Goal: Task Accomplishment & Management: Use online tool/utility

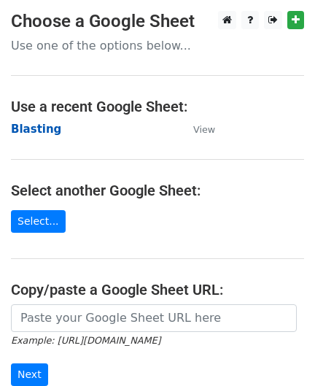
click at [44, 132] on strong "Blasting" at bounding box center [36, 129] width 50 height 13
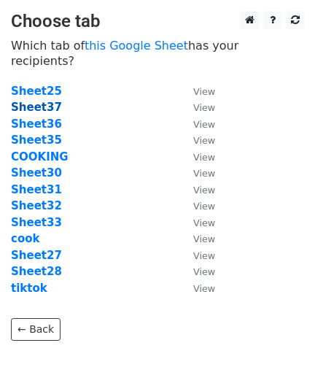
click at [37, 101] on strong "Sheet37" at bounding box center [36, 107] width 51 height 13
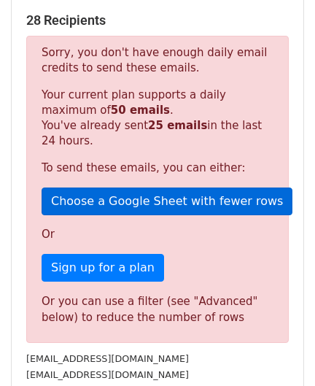
scroll to position [496, 0]
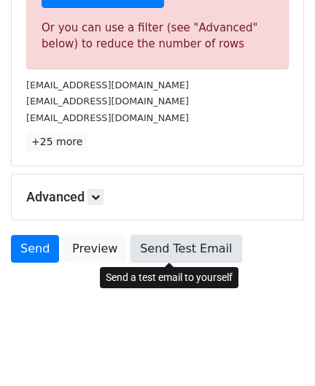
click at [161, 241] on link "Send Test Email" at bounding box center [186, 249] width 111 height 28
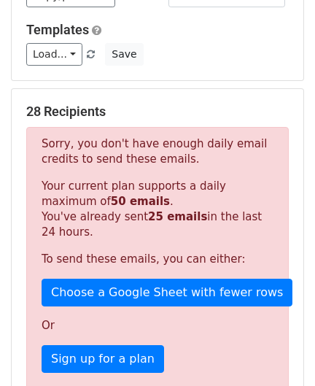
scroll to position [0, 0]
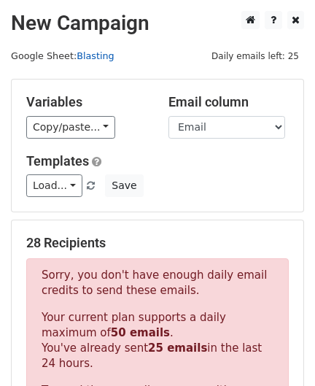
click at [87, 53] on link "Blasting" at bounding box center [95, 55] width 37 height 11
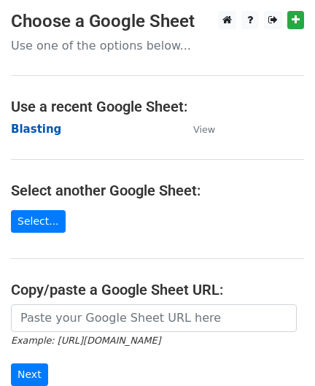
click at [49, 131] on strong "Blasting" at bounding box center [36, 129] width 50 height 13
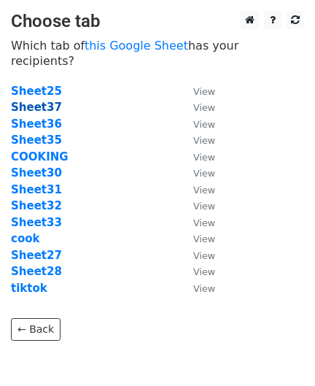
click at [28, 101] on strong "Sheet37" at bounding box center [36, 107] width 51 height 13
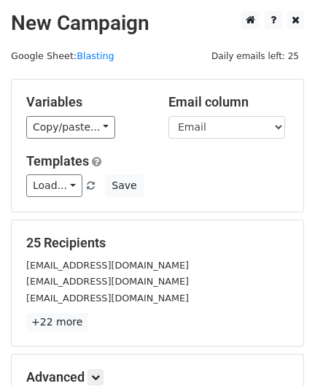
scroll to position [180, 0]
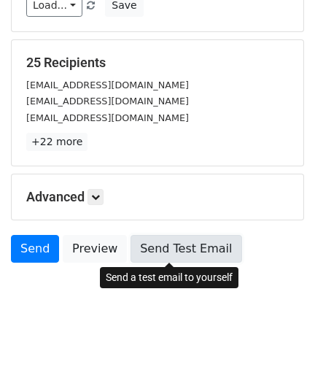
click at [166, 254] on link "Send Test Email" at bounding box center [186, 249] width 111 height 28
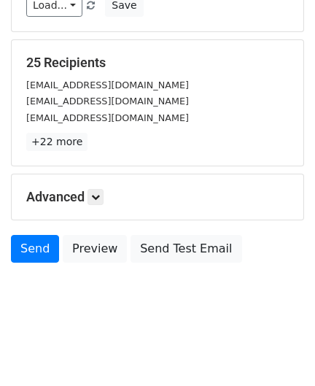
scroll to position [0, 0]
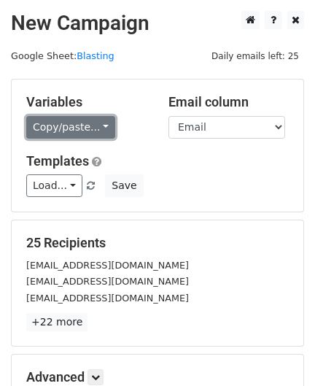
click at [75, 133] on link "Copy/paste..." at bounding box center [70, 127] width 89 height 23
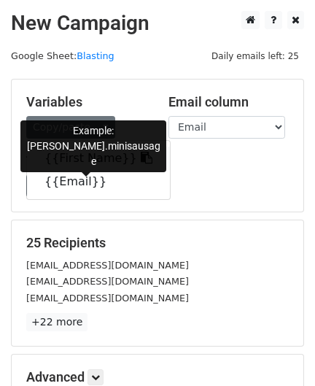
click at [75, 152] on link "{{First Name}}" at bounding box center [98, 158] width 143 height 23
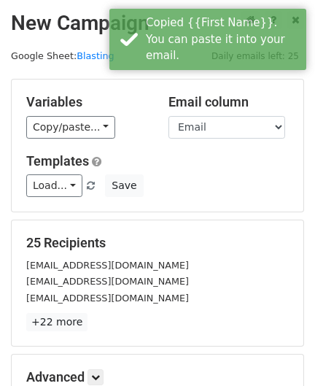
scroll to position [180, 0]
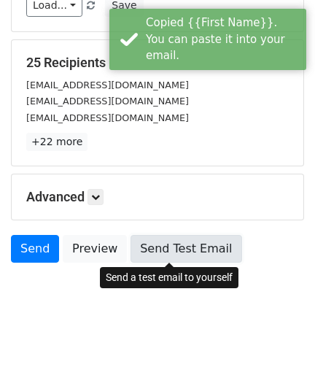
click at [193, 248] on link "Send Test Email" at bounding box center [186, 249] width 111 height 28
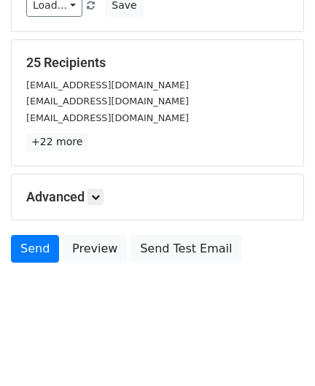
scroll to position [0, 0]
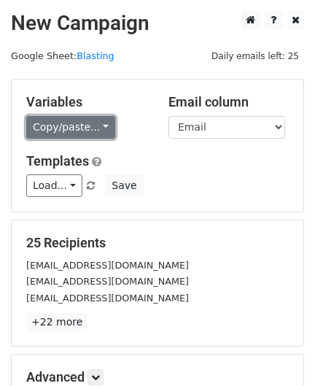
click at [93, 125] on link "Copy/paste..." at bounding box center [70, 127] width 89 height 23
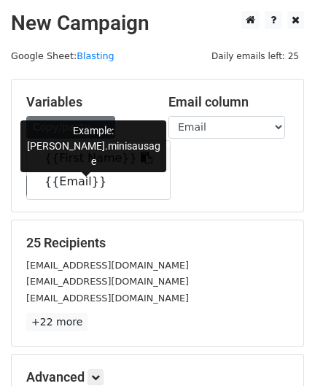
click at [96, 161] on link "{{First Name}}" at bounding box center [98, 158] width 143 height 23
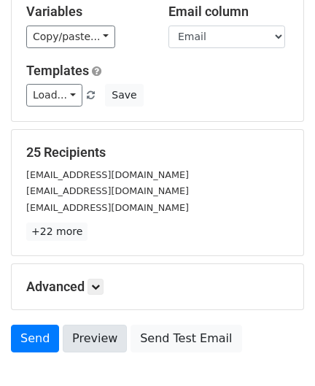
scroll to position [180, 0]
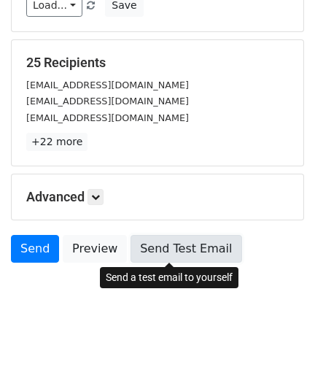
click at [146, 258] on link "Send Test Email" at bounding box center [186, 249] width 111 height 28
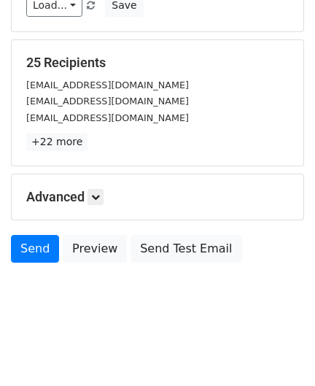
scroll to position [0, 0]
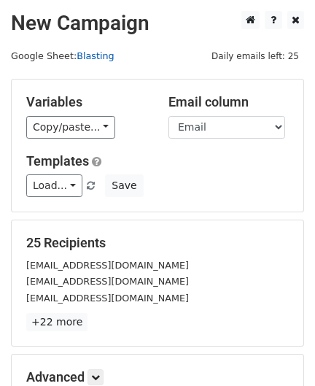
click at [77, 56] on link "Blasting" at bounding box center [95, 55] width 37 height 11
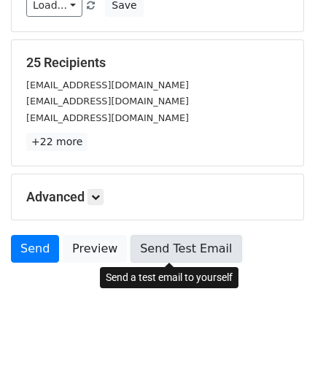
click at [172, 244] on link "Send Test Email" at bounding box center [186, 249] width 111 height 28
click at [155, 249] on link "Send Test Email" at bounding box center [186, 249] width 111 height 28
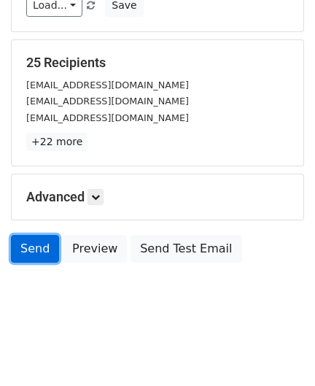
click at [39, 245] on link "Send" at bounding box center [35, 249] width 48 height 28
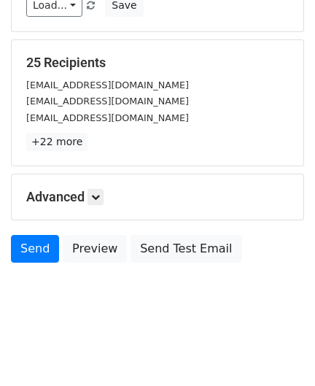
scroll to position [0, 0]
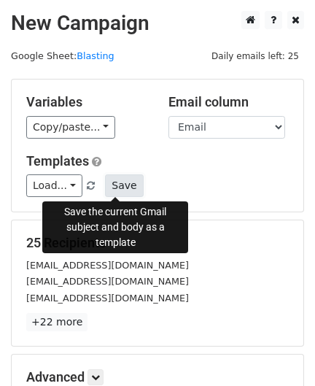
click at [115, 187] on button "Save" at bounding box center [124, 185] width 38 height 23
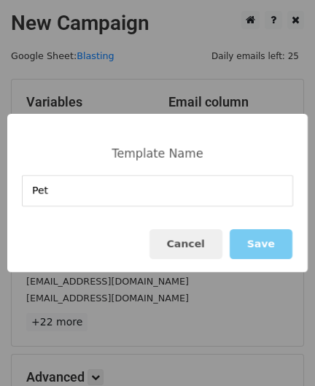
type input "Pet"
click at [261, 246] on button "Save" at bounding box center [261, 244] width 63 height 30
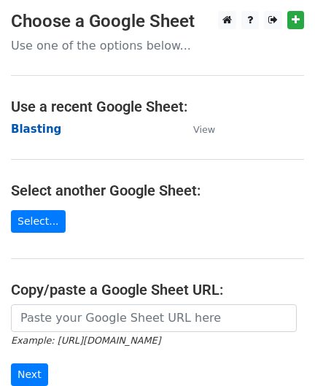
click at [38, 128] on strong "Blasting" at bounding box center [36, 129] width 50 height 13
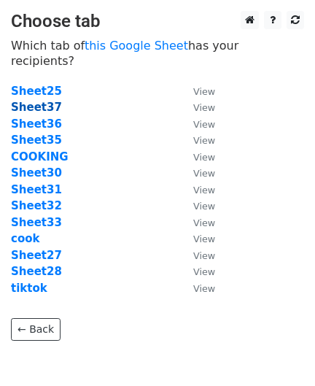
click at [40, 101] on strong "Sheet37" at bounding box center [36, 107] width 51 height 13
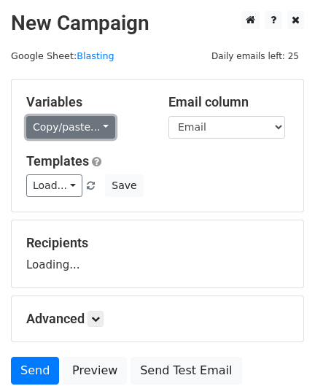
click at [68, 131] on link "Copy/paste..." at bounding box center [70, 127] width 89 height 23
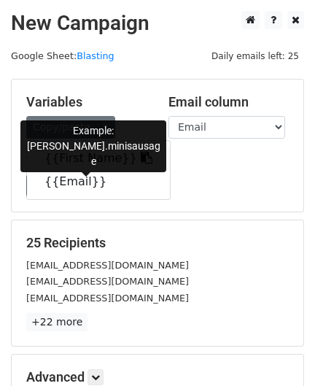
click at [66, 158] on link "{{First Name}}" at bounding box center [98, 158] width 143 height 23
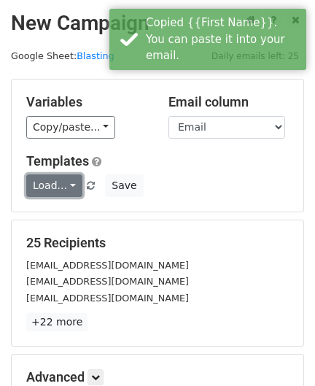
click at [71, 184] on link "Load..." at bounding box center [54, 185] width 56 height 23
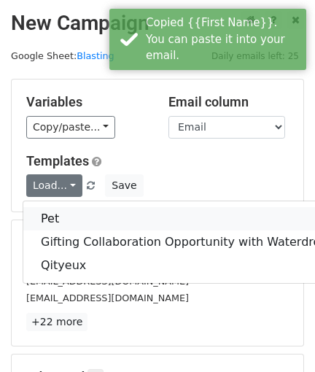
click at [70, 208] on link "Pet" at bounding box center [184, 218] width 322 height 23
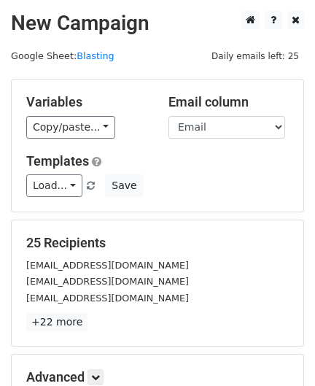
scroll to position [180, 0]
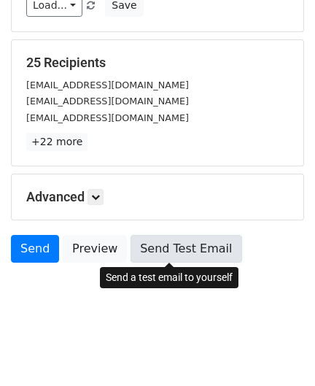
click at [162, 249] on link "Send Test Email" at bounding box center [186, 249] width 111 height 28
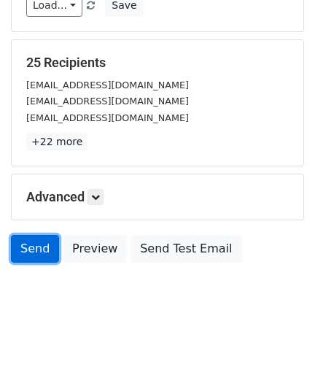
click at [34, 247] on link "Send" at bounding box center [35, 249] width 48 height 28
